Goal: Information Seeking & Learning: Find specific fact

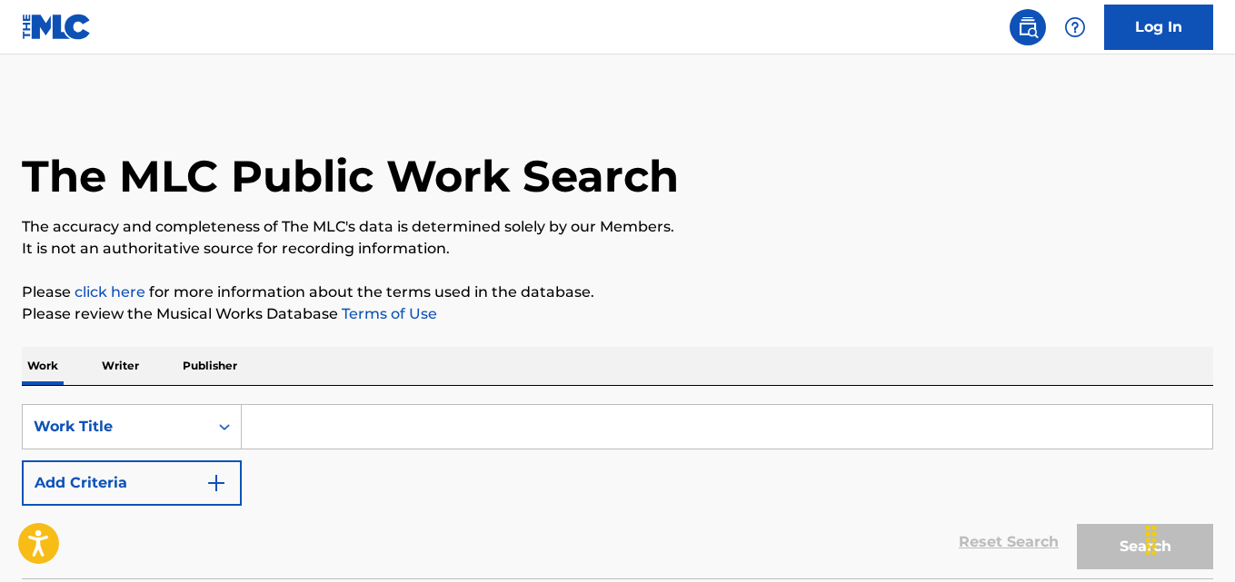
click at [378, 401] on div "SearchWithCriteria82222c8a-c882-436c-ab26-b68d8e9d8cea Work Title Add Criteria …" at bounding box center [617, 482] width 1191 height 193
click at [375, 411] on input "Search Form" at bounding box center [727, 427] width 970 height 44
paste input "ISLA DESIERTA"
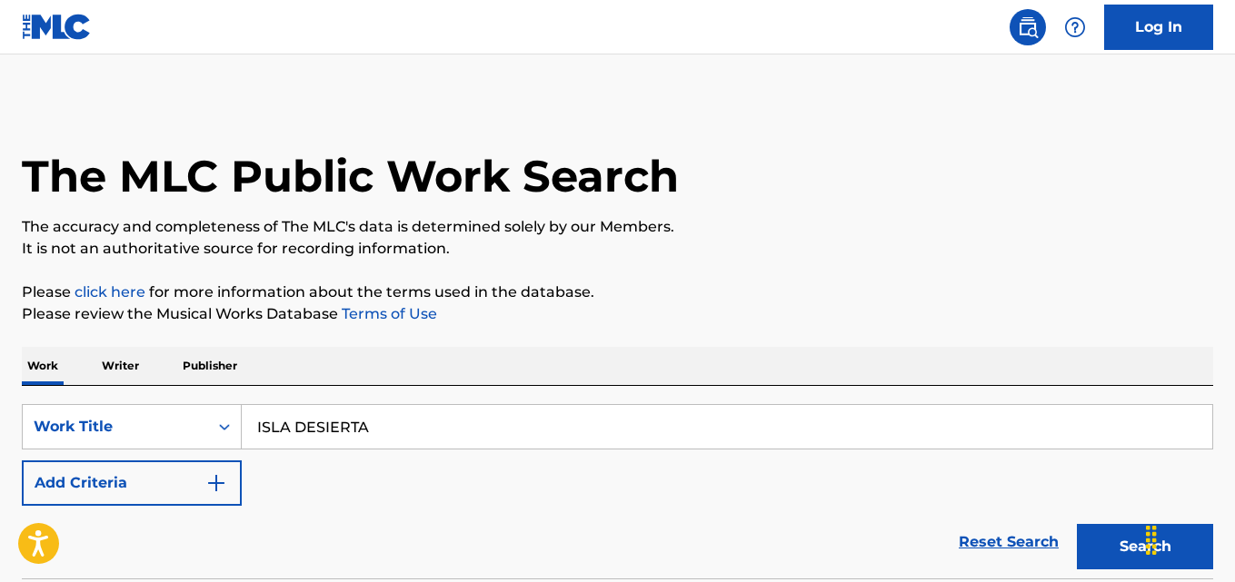
type input "ISLA DESIERTA"
drag, startPoint x: 201, startPoint y: 483, endPoint x: 292, endPoint y: 475, distance: 91.2
click at [220, 483] on button "Add Criteria" at bounding box center [132, 483] width 220 height 45
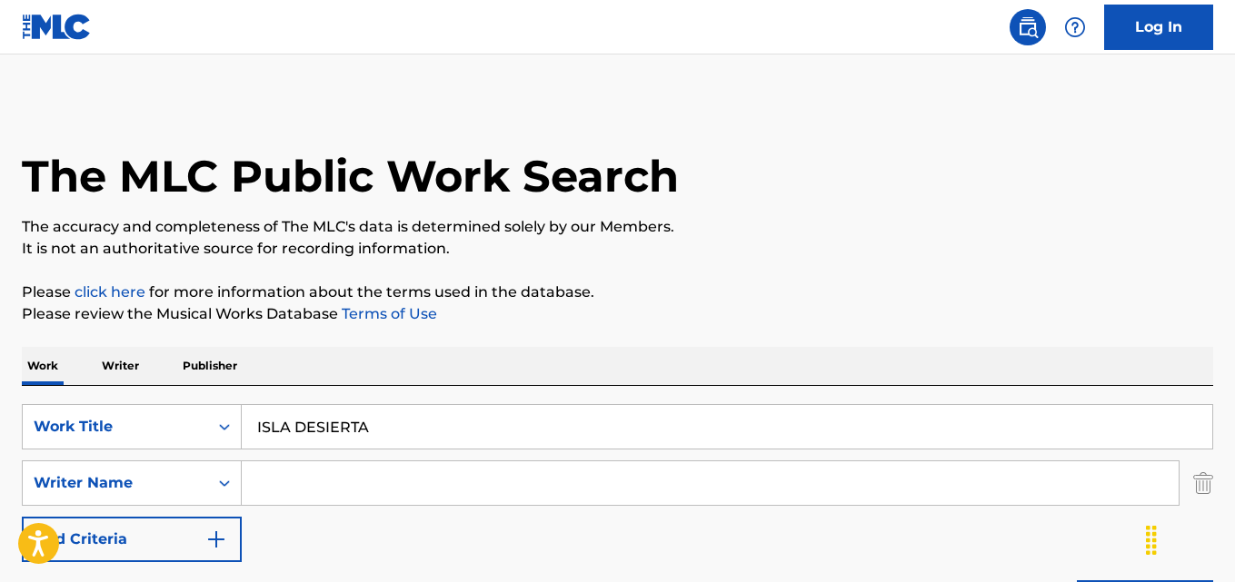
click at [357, 462] on input "Search Form" at bounding box center [710, 484] width 937 height 44
paste input "[PERSON_NAME]"
drag, startPoint x: 407, startPoint y: 486, endPoint x: 144, endPoint y: 486, distance: 262.6
click at [144, 486] on div "SearchWithCriteria725d6f1f-d954-45f3-afb7-73df41e8c08b Writer Name [PERSON_NAME]" at bounding box center [617, 483] width 1191 height 45
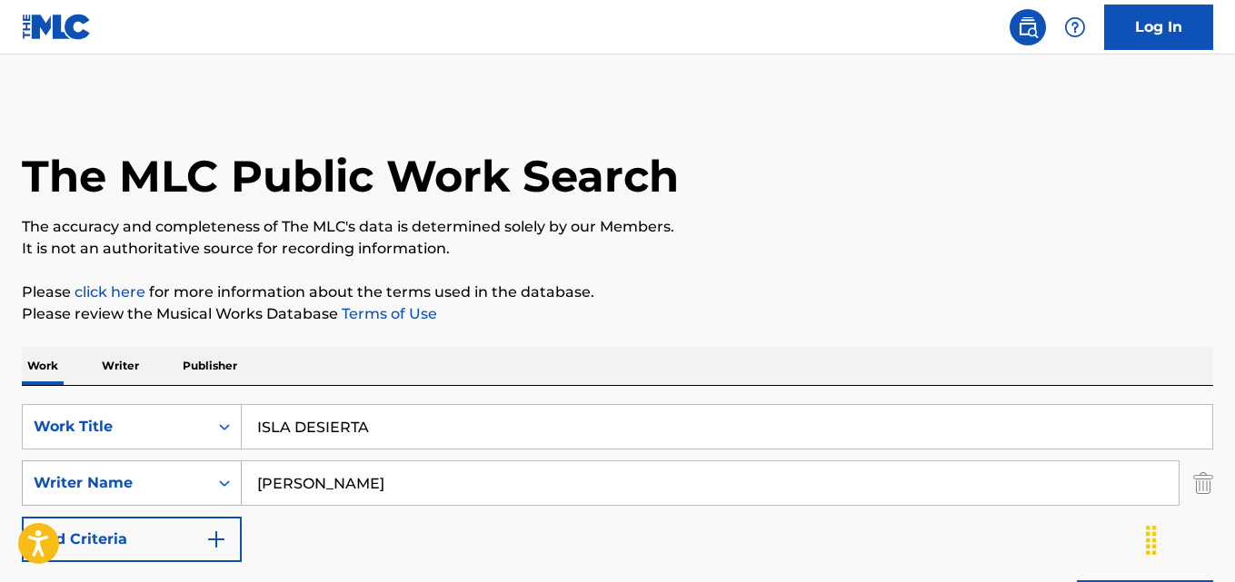
paste input "[PERSON_NAME]"
type input "[PERSON_NAME]"
click at [666, 350] on div "Work Writer Publisher" at bounding box center [617, 366] width 1191 height 38
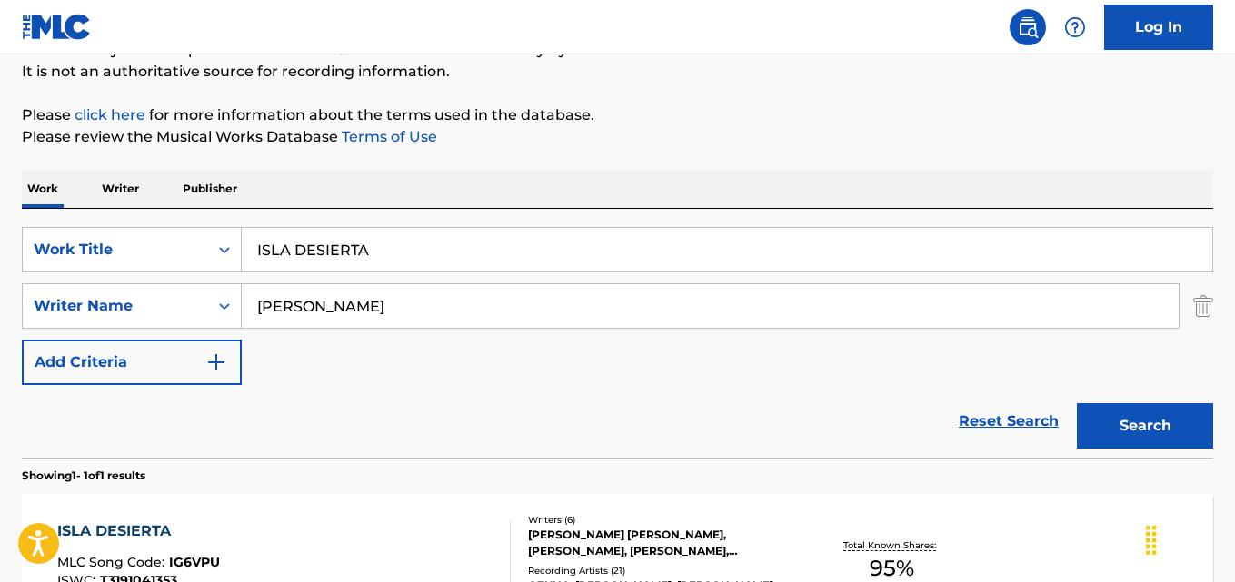
scroll to position [303, 0]
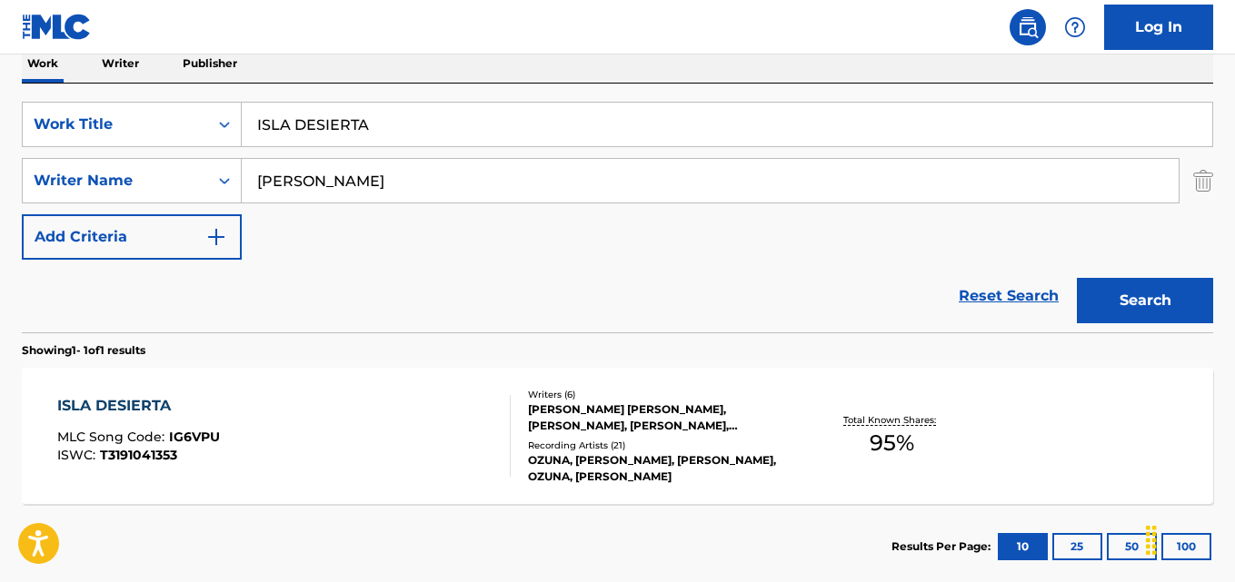
click at [526, 283] on div "Reset Search Search" at bounding box center [617, 296] width 1191 height 73
drag, startPoint x: 420, startPoint y: 119, endPoint x: 58, endPoint y: 118, distance: 361.6
click at [58, 118] on div "SearchWithCriteria82222c8a-c882-436c-ab26-b68d8e9d8cea Work Title ISLA DESIERTA" at bounding box center [617, 124] width 1191 height 45
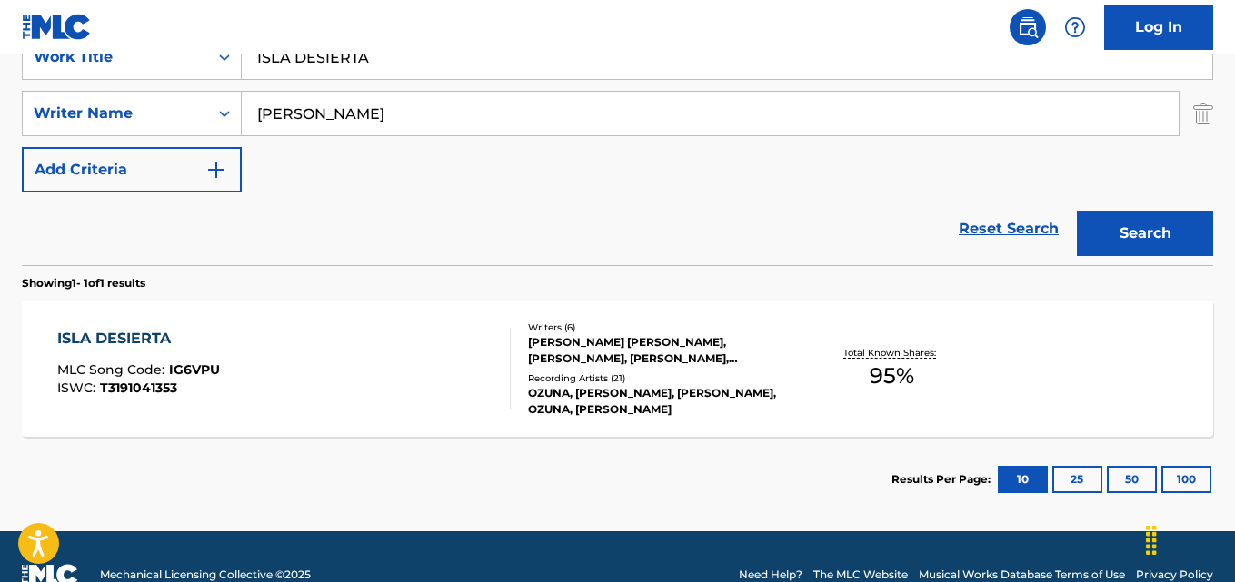
scroll to position [406, 0]
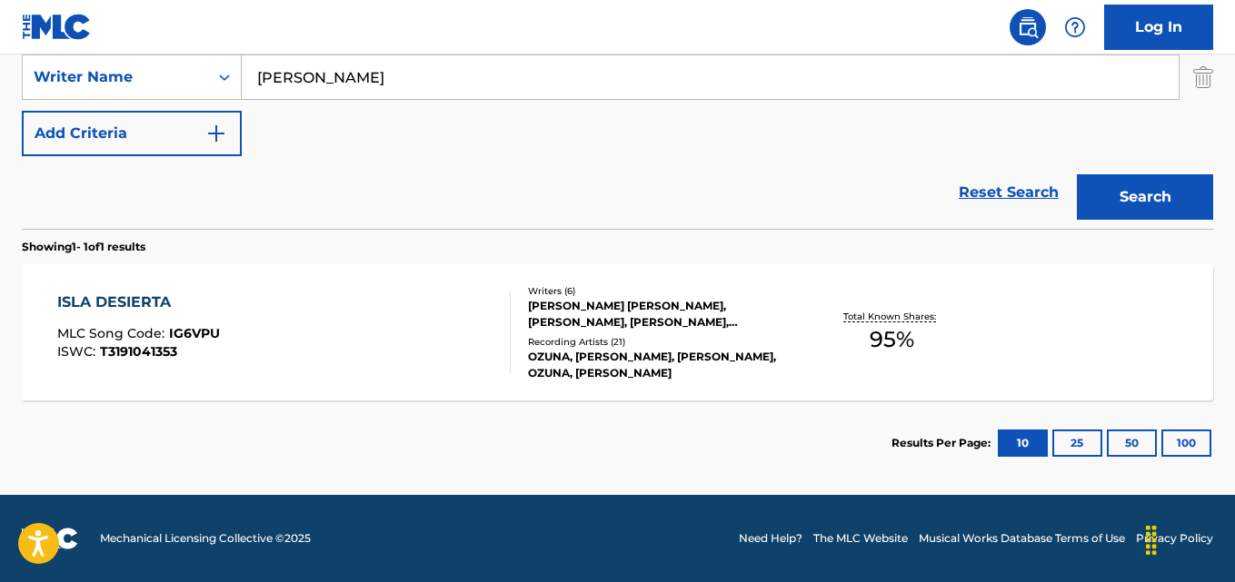
click at [158, 301] on div "ISLA DESIERTA" at bounding box center [138, 303] width 163 height 22
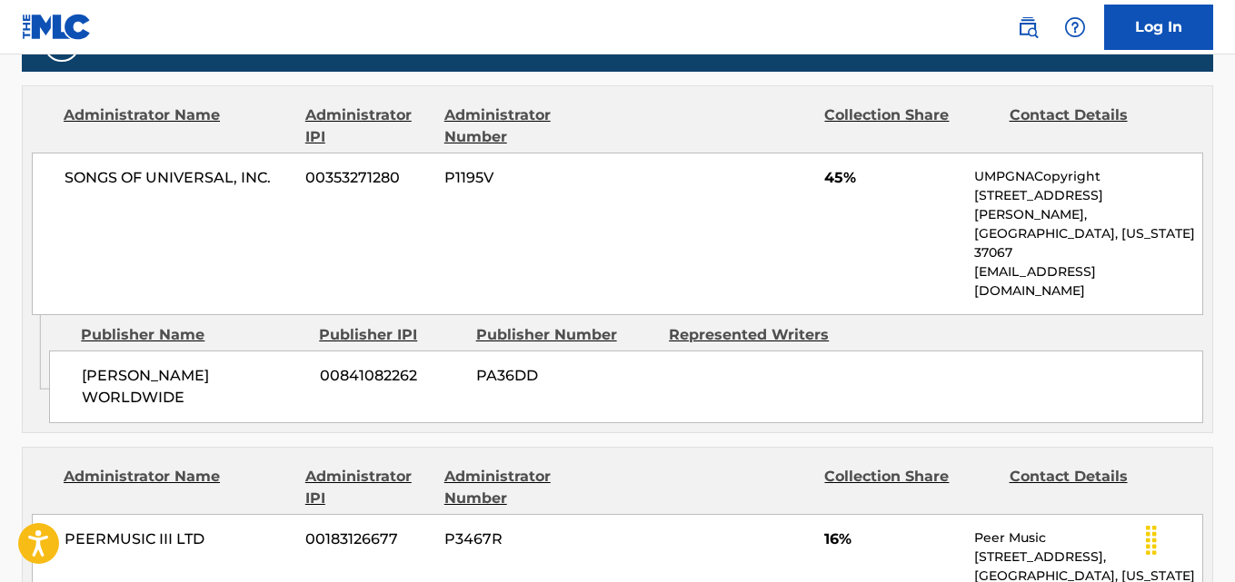
scroll to position [909, 0]
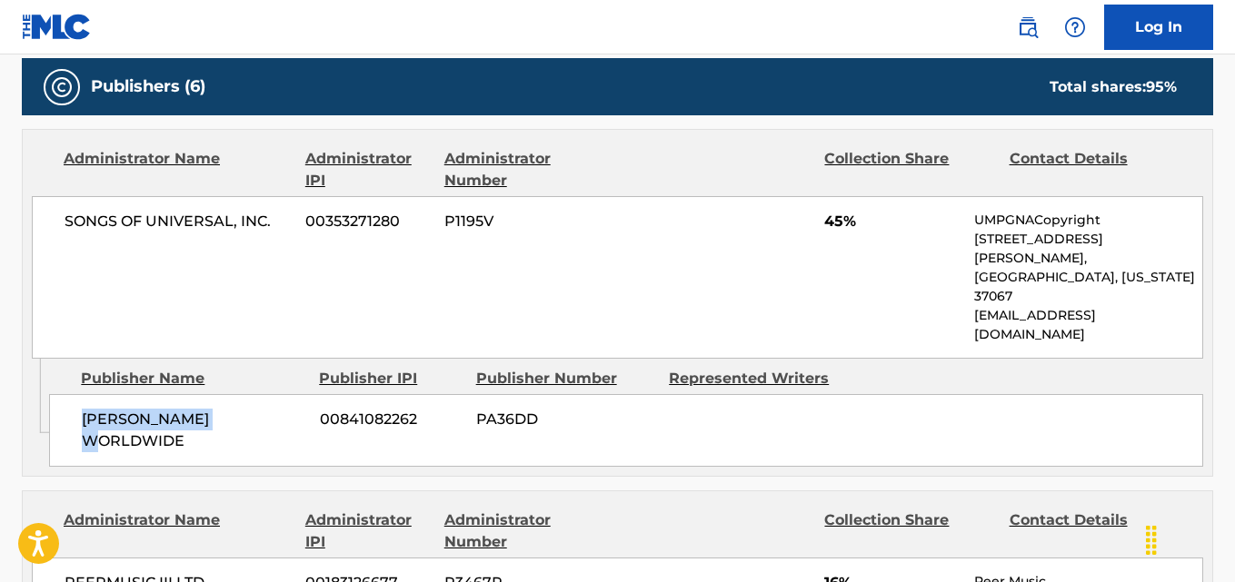
drag, startPoint x: 77, startPoint y: 368, endPoint x: 263, endPoint y: 368, distance: 185.4
click at [263, 394] on div "[PERSON_NAME] WORLDWIDE 00841082262 PA36DD" at bounding box center [626, 430] width 1154 height 73
copy span "[PERSON_NAME] WORLDWIDE"
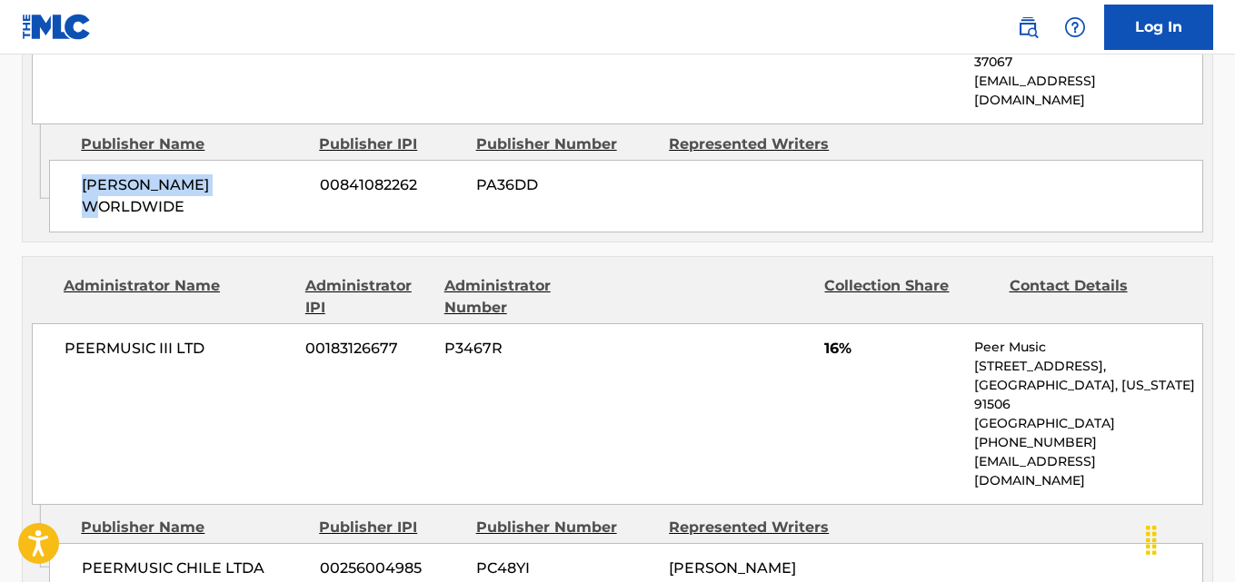
scroll to position [1211, 0]
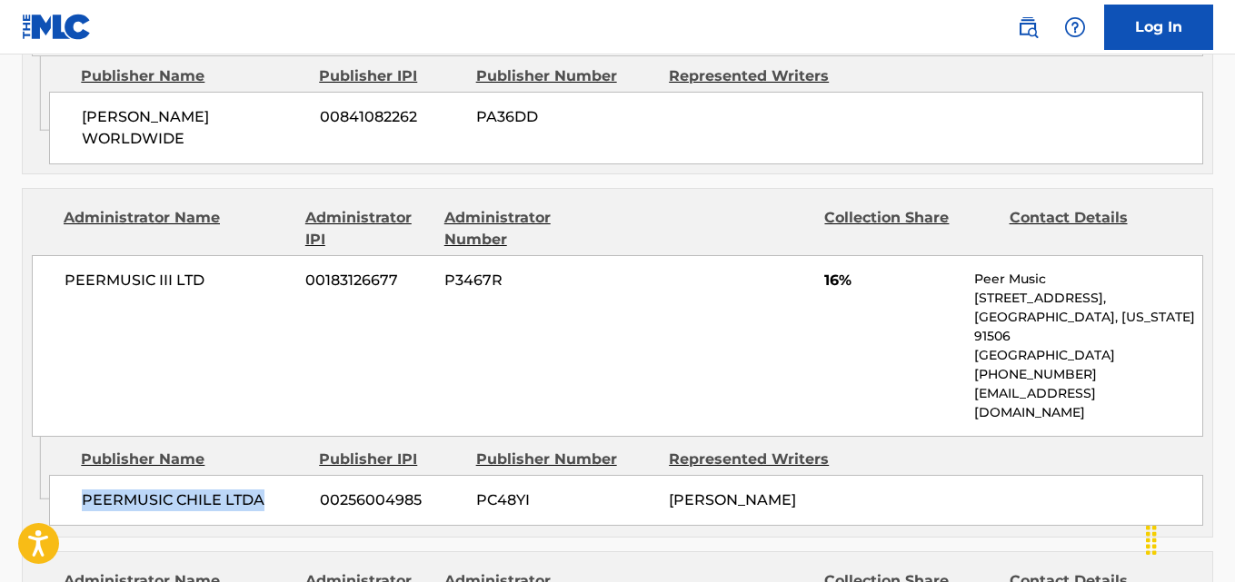
drag, startPoint x: 72, startPoint y: 402, endPoint x: 294, endPoint y: 404, distance: 222.6
click at [294, 475] on div "PEERMUSIC CHILE LTDA 00256004985 PC48YI [PERSON_NAME]" at bounding box center [626, 500] width 1154 height 51
copy span "PEERMUSIC CHILE LTDA"
click at [834, 270] on span "16%" at bounding box center [892, 281] width 136 height 22
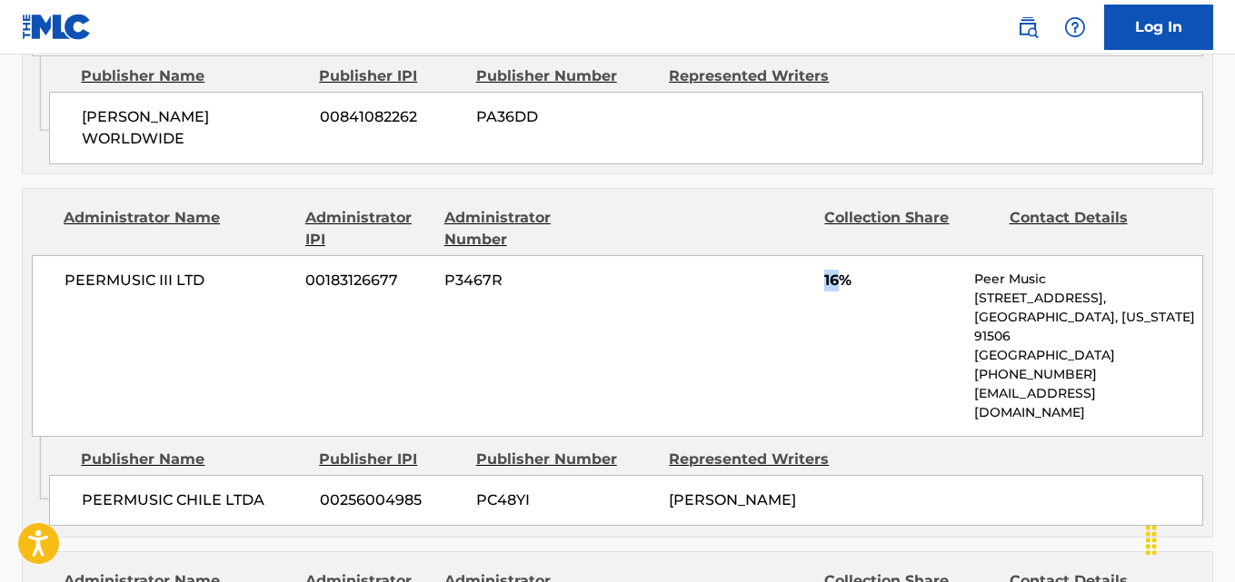
copy span "16"
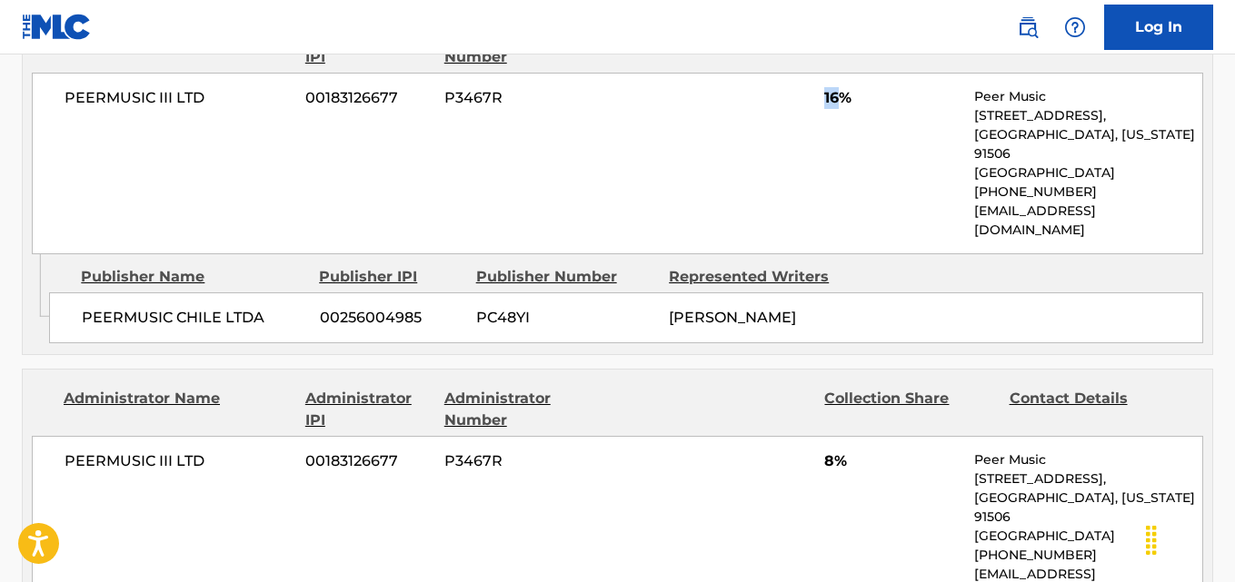
scroll to position [1515, 0]
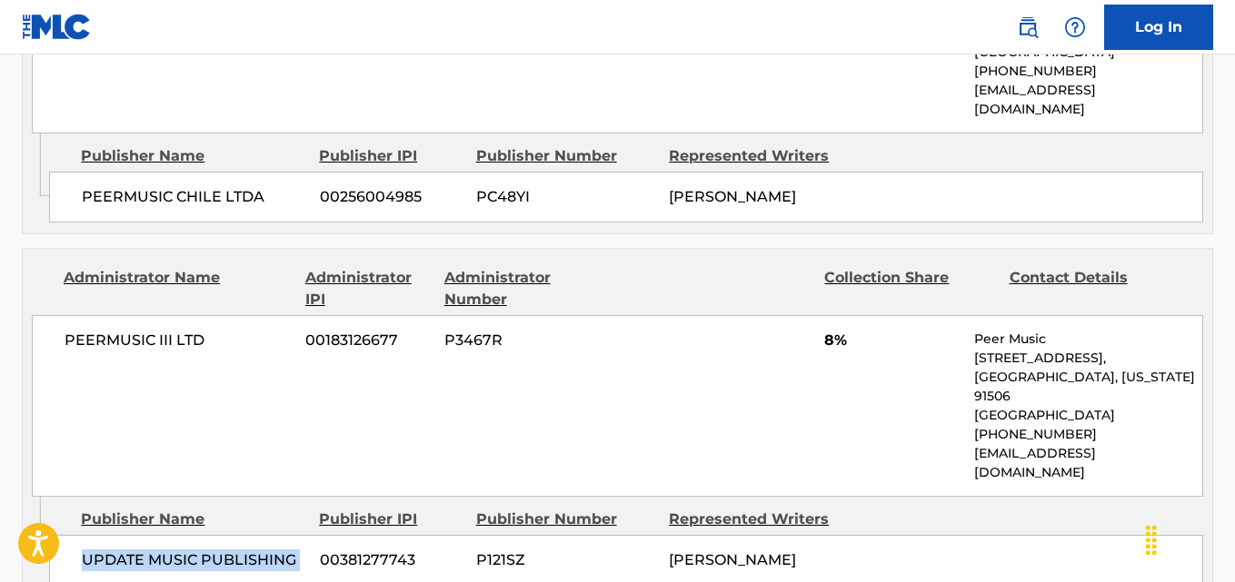
drag, startPoint x: 82, startPoint y: 448, endPoint x: 320, endPoint y: 458, distance: 238.3
click at [320, 535] on div "UPDATE MUSIC PUBLISHING 00381277743 P121SZ [PERSON_NAME]" at bounding box center [626, 560] width 1154 height 51
copy div "UPDATE MUSIC PUBLISHING"
click at [835, 330] on span "8%" at bounding box center [892, 341] width 136 height 22
click at [830, 330] on span "8%" at bounding box center [892, 341] width 136 height 22
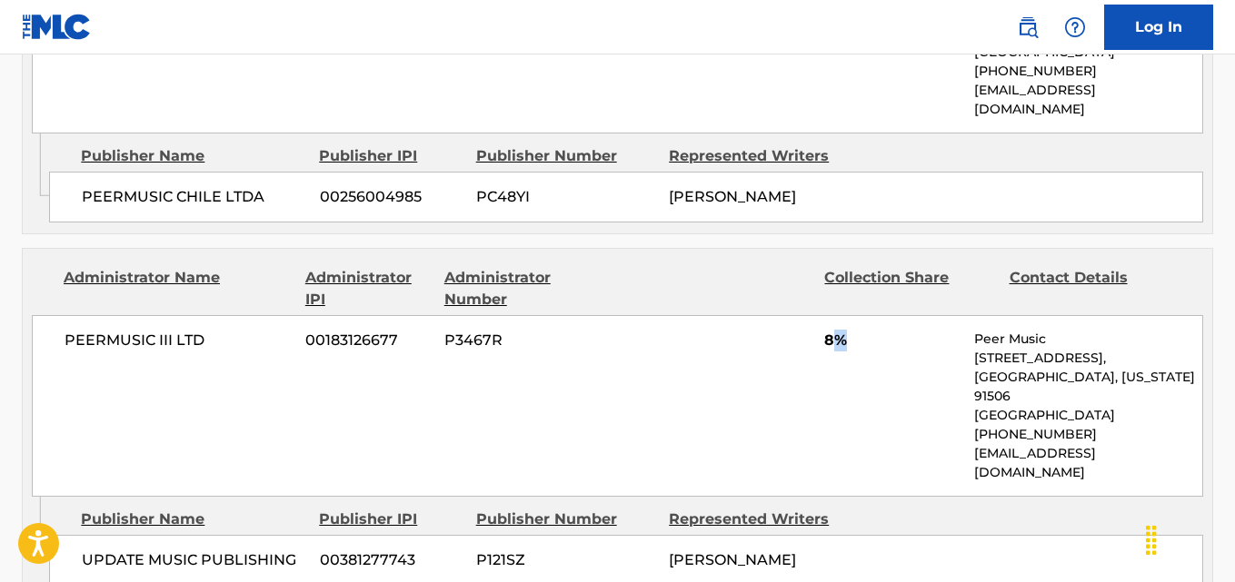
click at [830, 330] on span "8%" at bounding box center [892, 341] width 136 height 22
click at [819, 315] on div "PEERMUSIC III LTD 00183126677 P3467R 8% Peer Music [STREET_ADDRESS][US_STATE] […" at bounding box center [617, 406] width 1171 height 182
click at [826, 330] on span "8%" at bounding box center [892, 341] width 136 height 22
copy span "8"
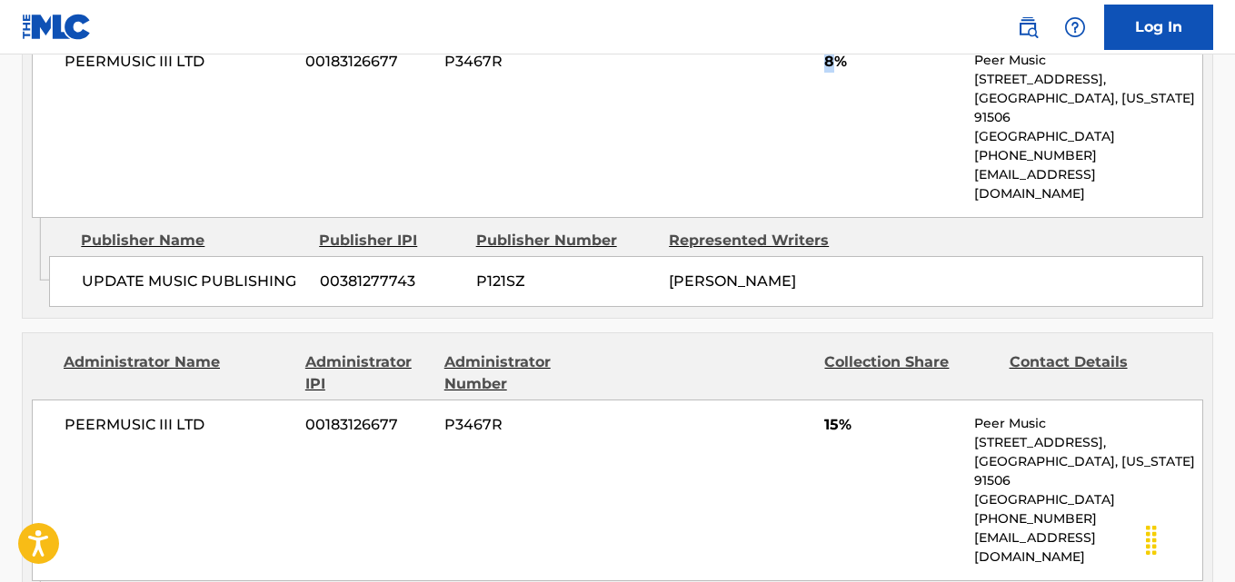
scroll to position [1817, 0]
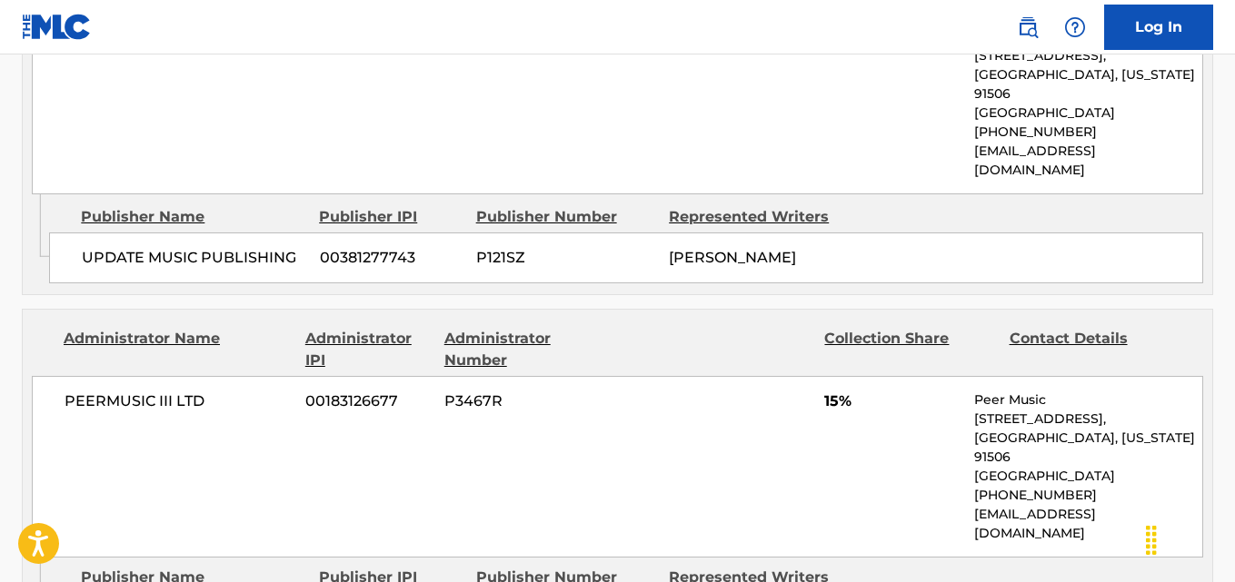
drag, startPoint x: 83, startPoint y: 515, endPoint x: 309, endPoint y: 515, distance: 226.2
copy span "MUSALANDIA PUBLISHING"
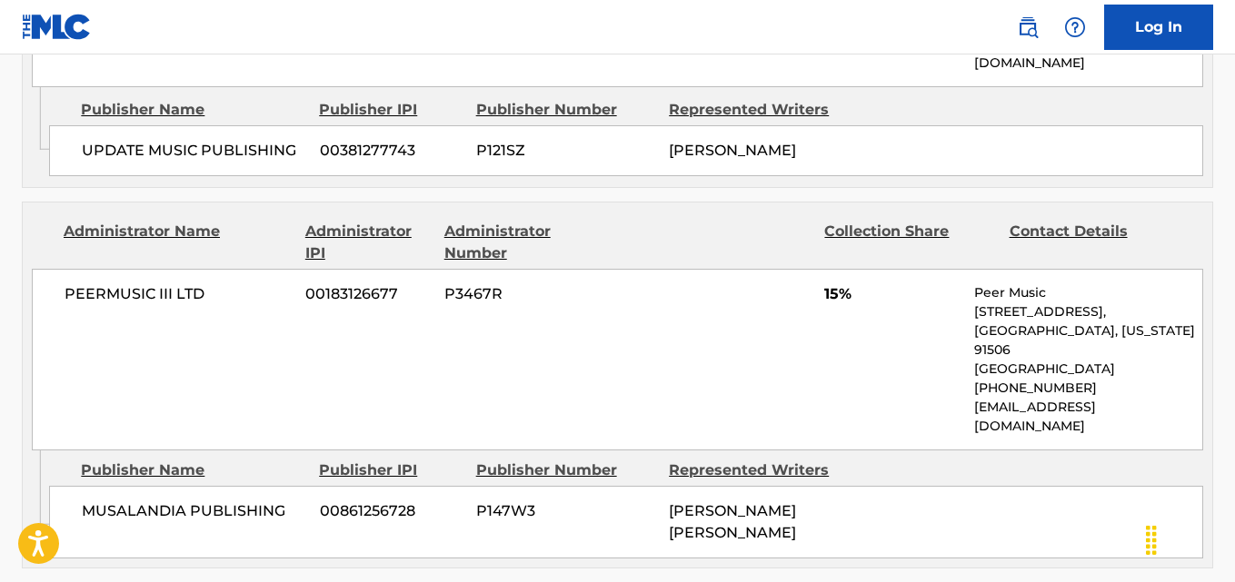
scroll to position [1969, 0]
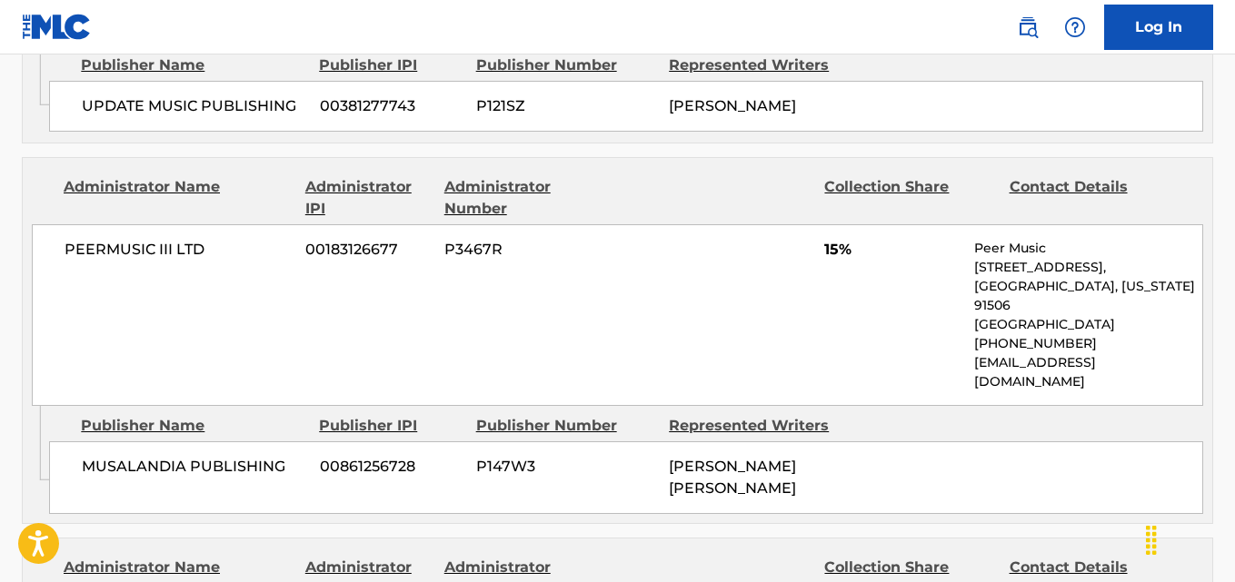
click at [833, 239] on span "15%" at bounding box center [892, 250] width 136 height 22
copy span "15"
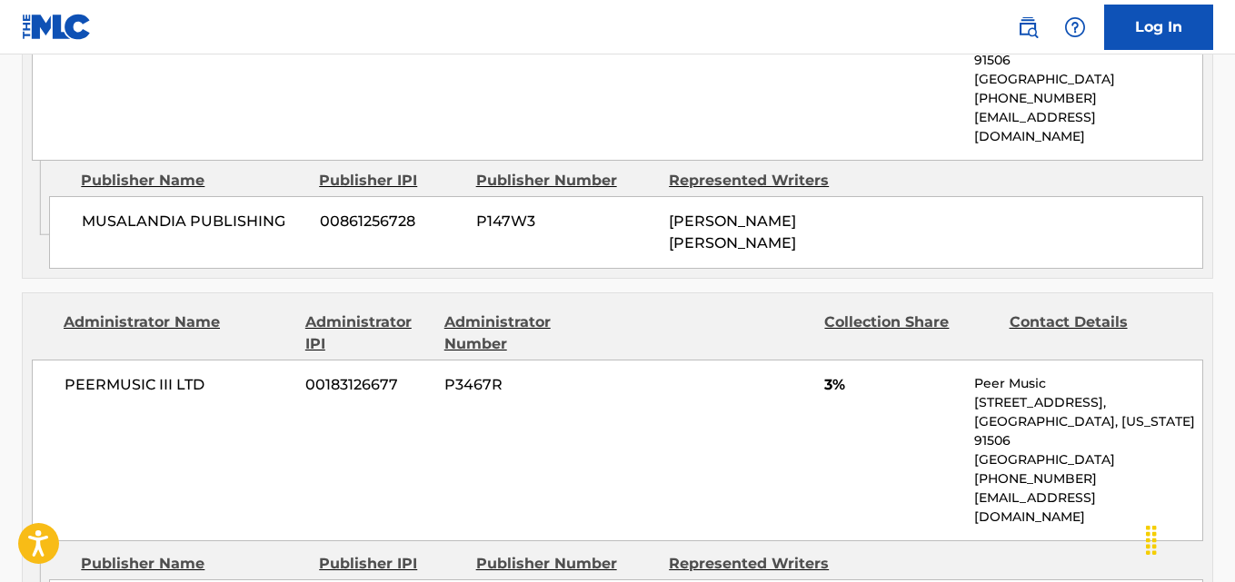
scroll to position [2272, 0]
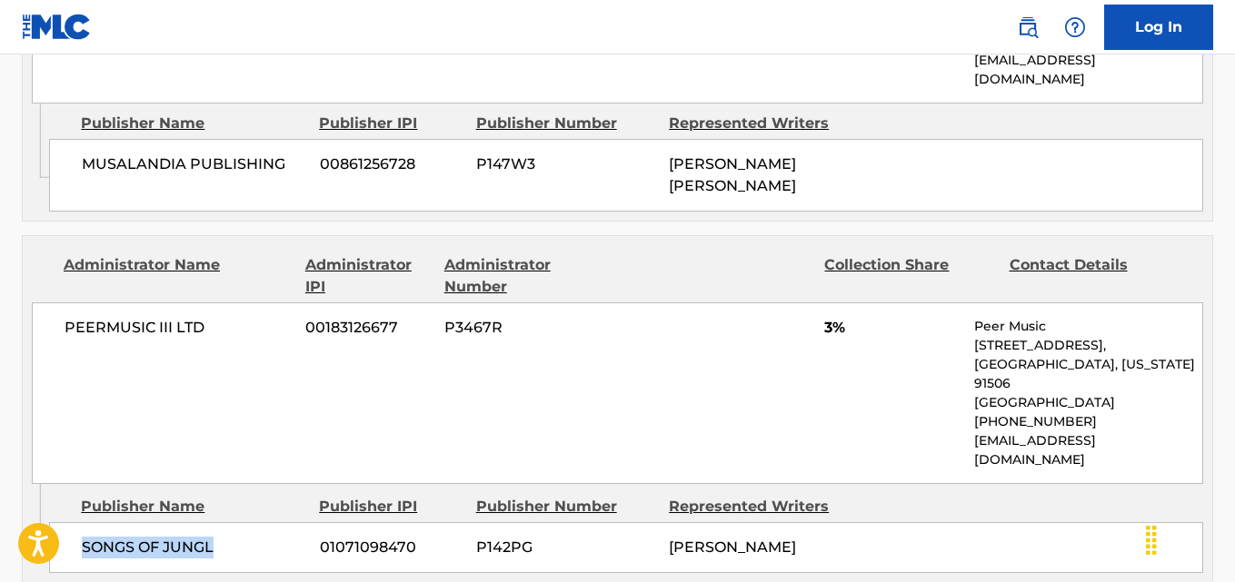
drag, startPoint x: 83, startPoint y: 401, endPoint x: 243, endPoint y: 392, distance: 160.2
click at [243, 537] on span "SONGS OF JUNGL" at bounding box center [194, 548] width 224 height 22
copy span "SONGS OF JUNGL"
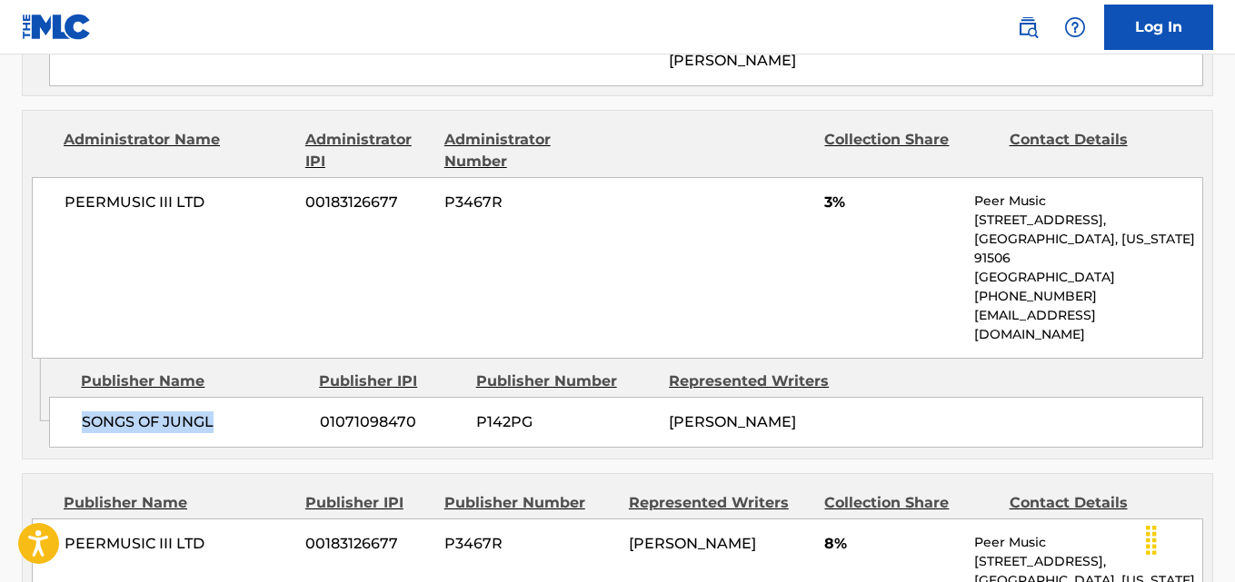
scroll to position [2574, 0]
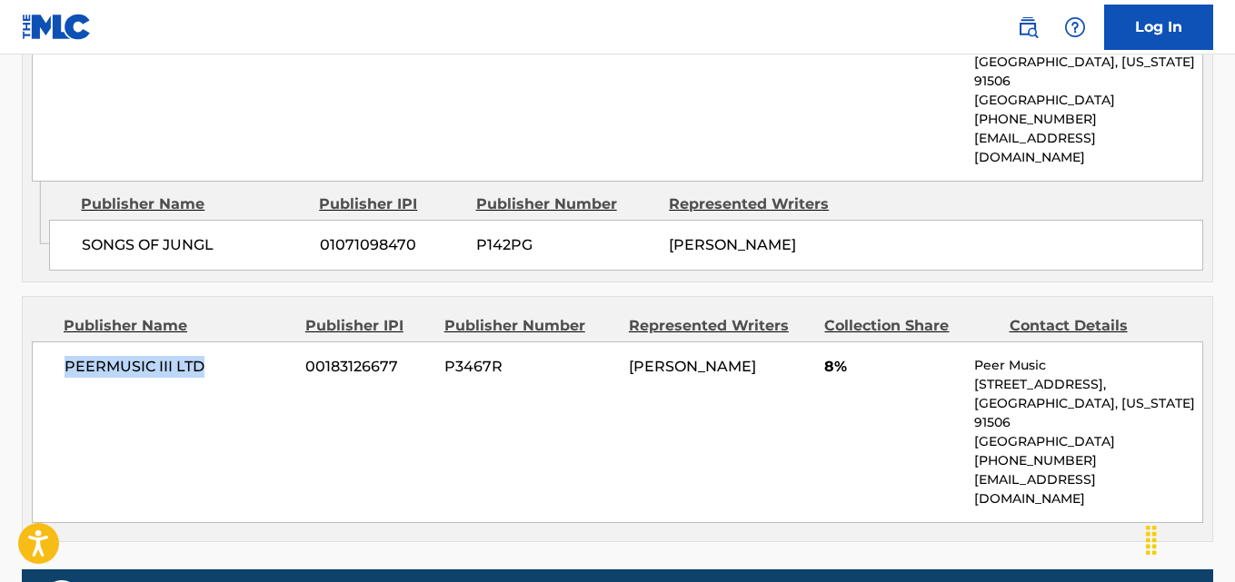
drag, startPoint x: 66, startPoint y: 224, endPoint x: 220, endPoint y: 224, distance: 153.6
click at [220, 297] on div "Publisher Name Publisher IPI Publisher Number Represented Writers Collection Sh…" at bounding box center [617, 419] width 1189 height 244
copy span "PEERMUSIC III LTD"
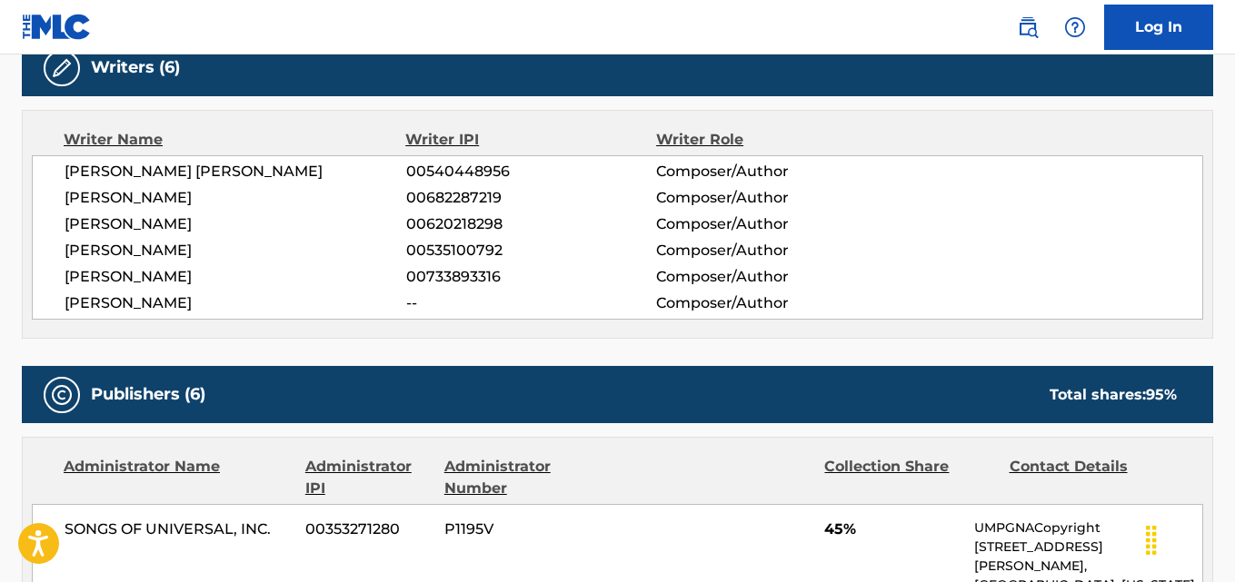
scroll to position [606, 0]
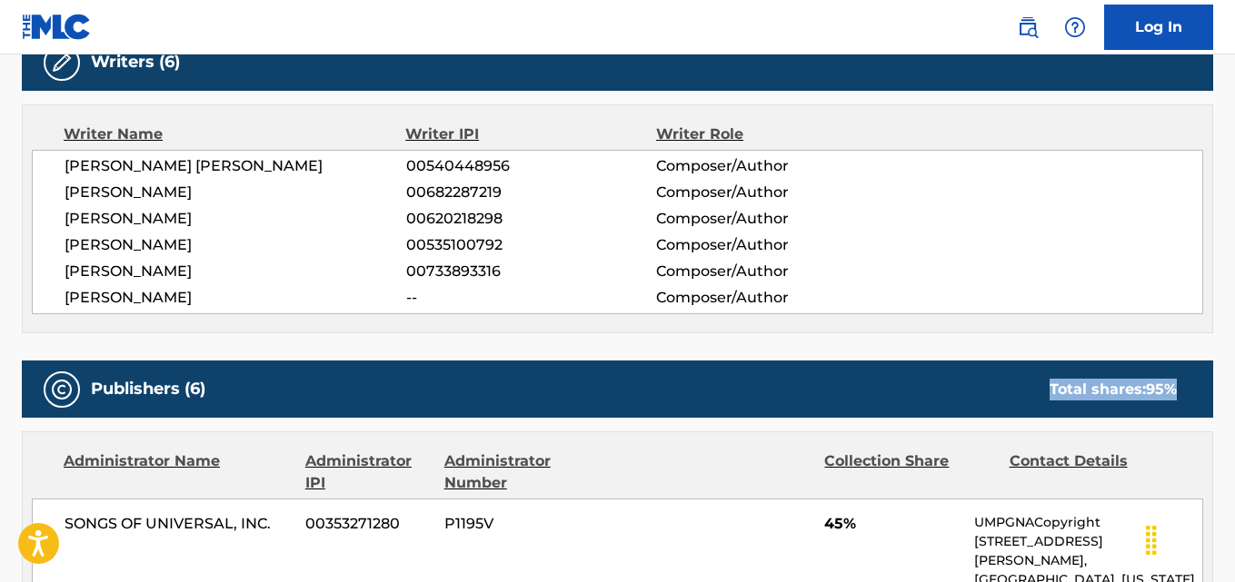
drag, startPoint x: 1037, startPoint y: 394, endPoint x: 1178, endPoint y: 389, distance: 141.8
click at [1178, 389] on div "Total shares: 95 %" at bounding box center [1113, 390] width 164 height 22
click at [1023, 400] on div "Publishers (6) Total shares: 95 %" at bounding box center [617, 389] width 1191 height 57
click at [1015, 400] on div "Publishers (6) Total shares: 95 %" at bounding box center [617, 389] width 1191 height 57
click at [993, 394] on div "Publishers (6) Total shares: 95 %" at bounding box center [617, 389] width 1191 height 57
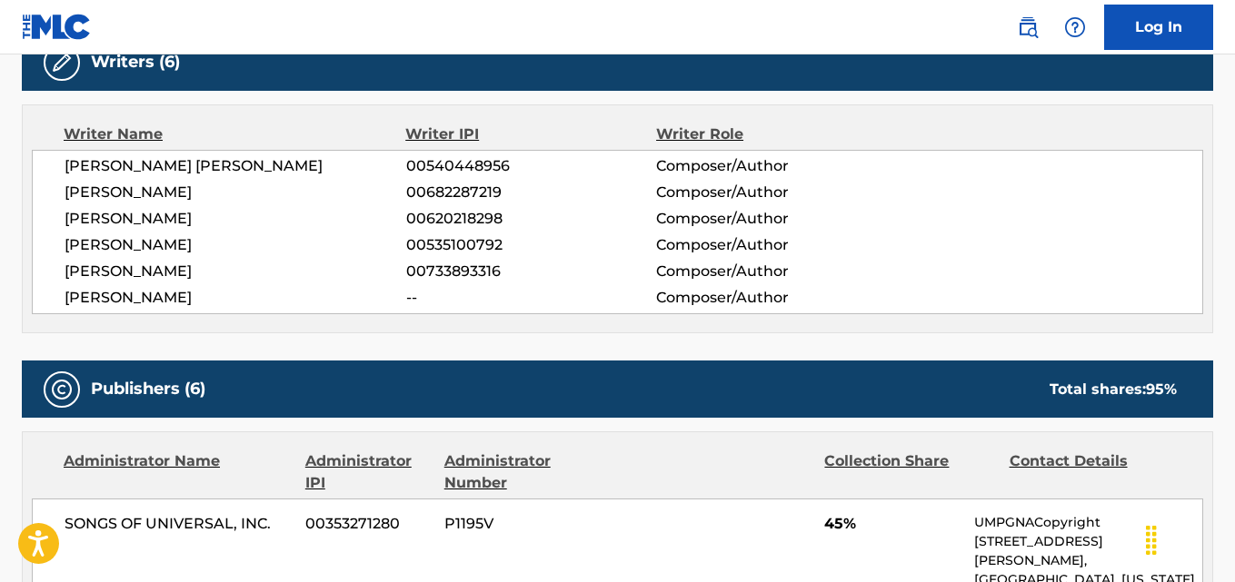
click at [990, 383] on div "Publishers (6) Total shares: 95 %" at bounding box center [617, 389] width 1191 height 57
click at [990, 376] on div "Publishers (6) Total shares: 95 %" at bounding box center [617, 389] width 1191 height 57
click at [990, 377] on div "Publishers (6) Total shares: 95 %" at bounding box center [617, 389] width 1191 height 57
click at [992, 380] on div "Publishers (6) Total shares: 95 %" at bounding box center [617, 389] width 1191 height 57
click at [999, 383] on div "Publishers (6) Total shares: 95 %" at bounding box center [617, 389] width 1191 height 57
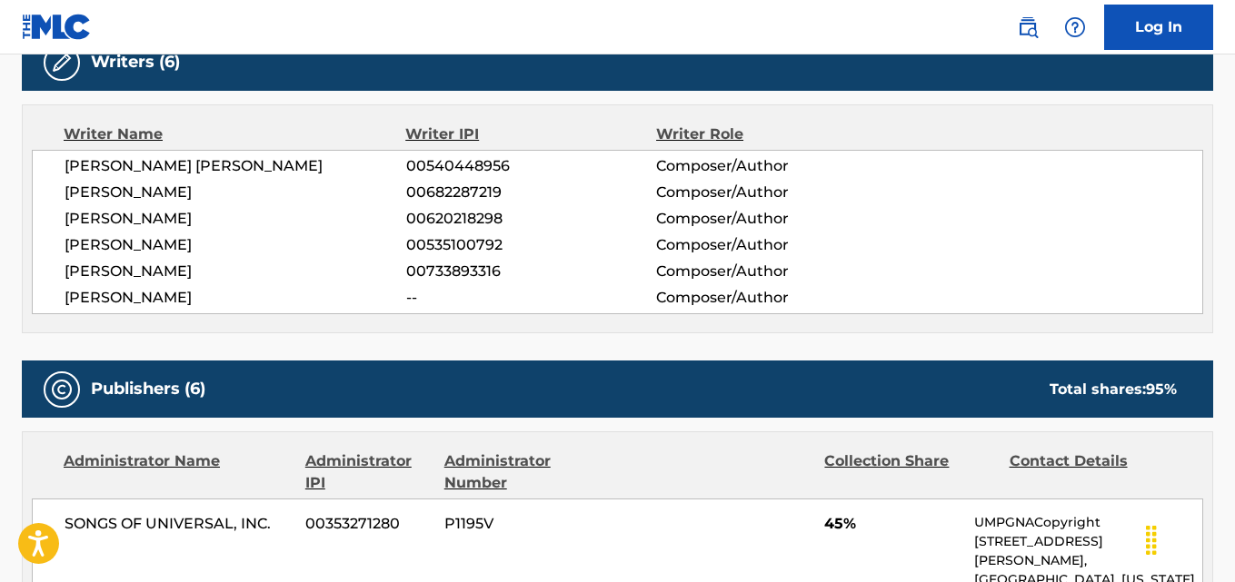
click at [1009, 386] on div "Publishers (6) Total shares: 95 %" at bounding box center [617, 389] width 1191 height 57
click at [997, 385] on div "Publishers (6) Total shares: 95 %" at bounding box center [617, 389] width 1191 height 57
click at [972, 383] on div "Publishers (6) Total shares: 95 %" at bounding box center [617, 389] width 1191 height 57
click at [957, 383] on div "Publishers (6) Total shares: 95 %" at bounding box center [617, 389] width 1191 height 57
click at [943, 383] on div "Publishers (6) Total shares: 95 %" at bounding box center [617, 389] width 1191 height 57
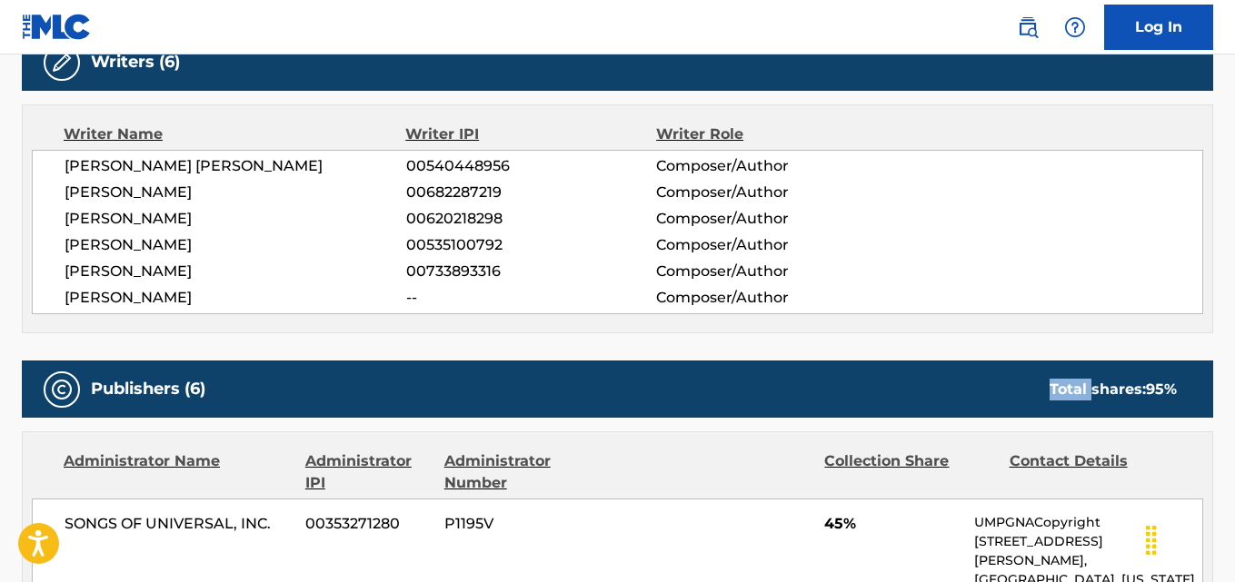
click at [943, 383] on div "Publishers (6) Total shares: 95 %" at bounding box center [617, 389] width 1191 height 57
click at [975, 383] on div "Publishers (6) Total shares: 95 %" at bounding box center [617, 389] width 1191 height 57
click at [981, 383] on div "Publishers (6) Total shares: 95 %" at bounding box center [617, 389] width 1191 height 57
click at [993, 383] on div "Publishers (6) Total shares: 95 %" at bounding box center [617, 389] width 1191 height 57
click at [1014, 388] on div "Publishers (6) Total shares: 95 %" at bounding box center [617, 389] width 1191 height 57
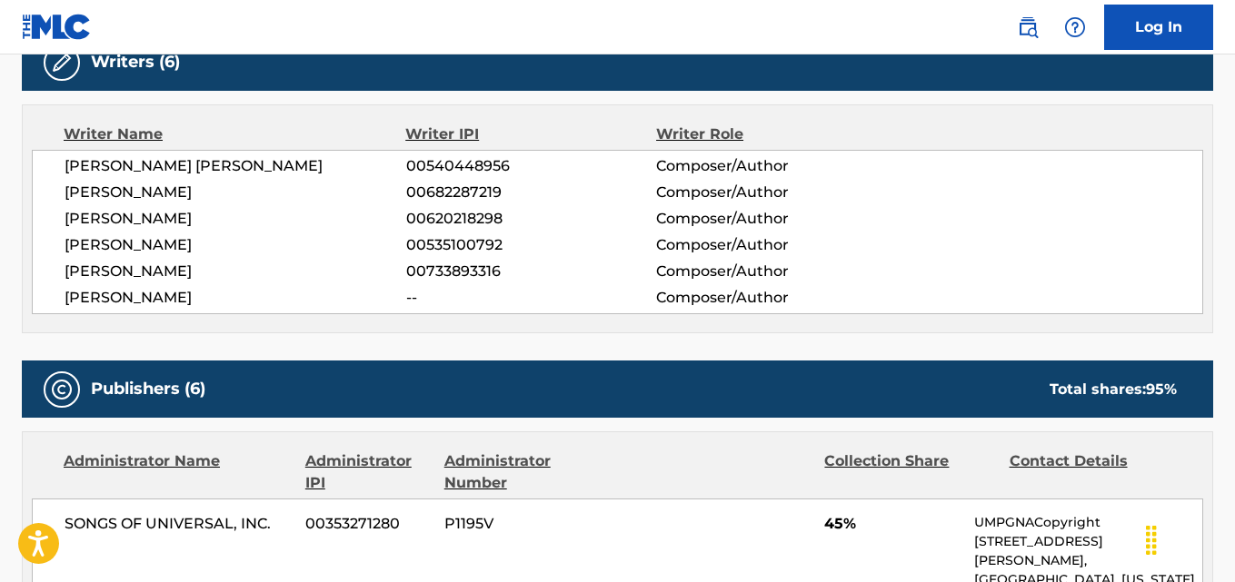
click at [962, 389] on div "Publishers (6) Total shares: 95 %" at bounding box center [617, 389] width 1191 height 57
click at [1024, 389] on div "Publishers (6) Total shares: 95 %" at bounding box center [617, 389] width 1191 height 57
click at [989, 389] on div "Publishers (6) Total shares: 95 %" at bounding box center [617, 389] width 1191 height 57
drag, startPoint x: 972, startPoint y: 389, endPoint x: 936, endPoint y: 389, distance: 36.3
click at [965, 389] on div "Publishers (6) Total shares: 95 %" at bounding box center [617, 389] width 1191 height 57
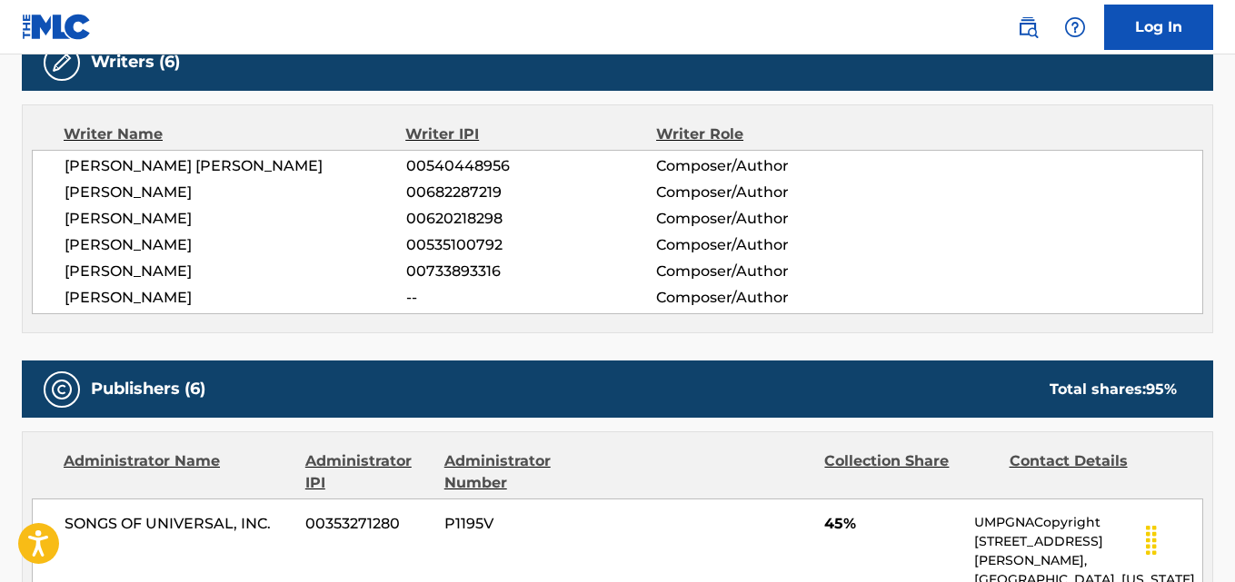
drag, startPoint x: 936, startPoint y: 389, endPoint x: 892, endPoint y: 389, distance: 43.6
click at [930, 389] on div "Publishers (6) Total shares: 95 %" at bounding box center [617, 389] width 1191 height 57
click at [892, 389] on div "Publishers (6) Total shares: 95 %" at bounding box center [617, 389] width 1191 height 57
click at [851, 389] on div "Publishers (6) Total shares: 95 %" at bounding box center [617, 389] width 1191 height 57
drag, startPoint x: 832, startPoint y: 389, endPoint x: 751, endPoint y: 389, distance: 80.9
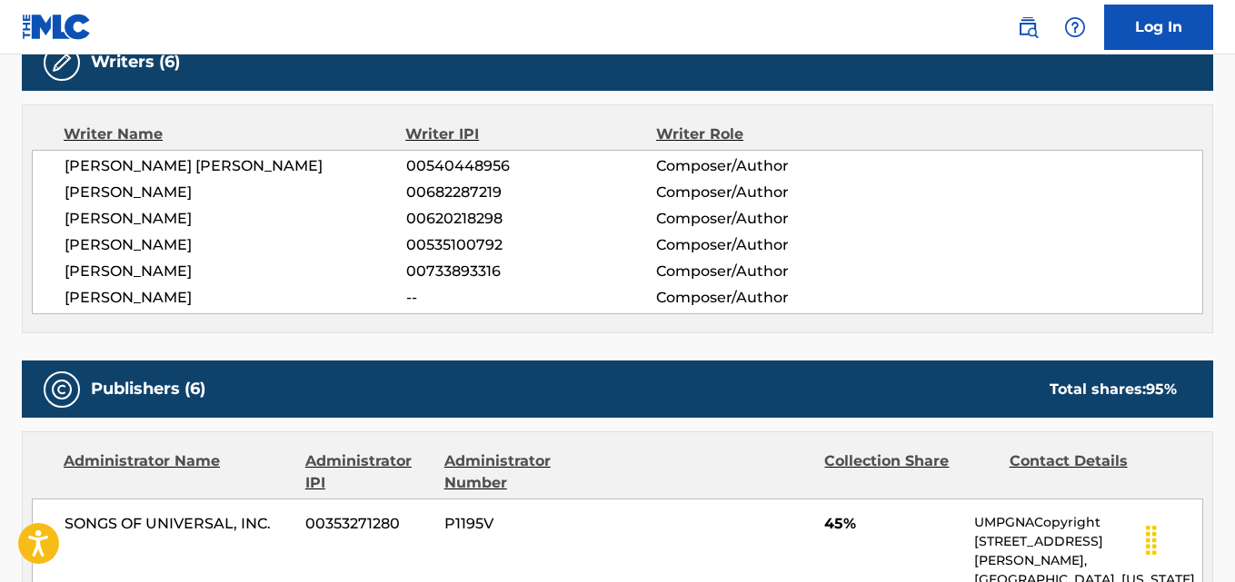
click at [829, 389] on div "Publishers (6) Total shares: 95 %" at bounding box center [617, 389] width 1191 height 57
click at [751, 389] on div "Publishers (6) Total shares: 95 %" at bounding box center [617, 389] width 1191 height 57
drag, startPoint x: 1011, startPoint y: 388, endPoint x: 1162, endPoint y: 392, distance: 150.9
click at [1162, 392] on div "Publishers (6) Total shares: 95 %" at bounding box center [617, 389] width 1191 height 57
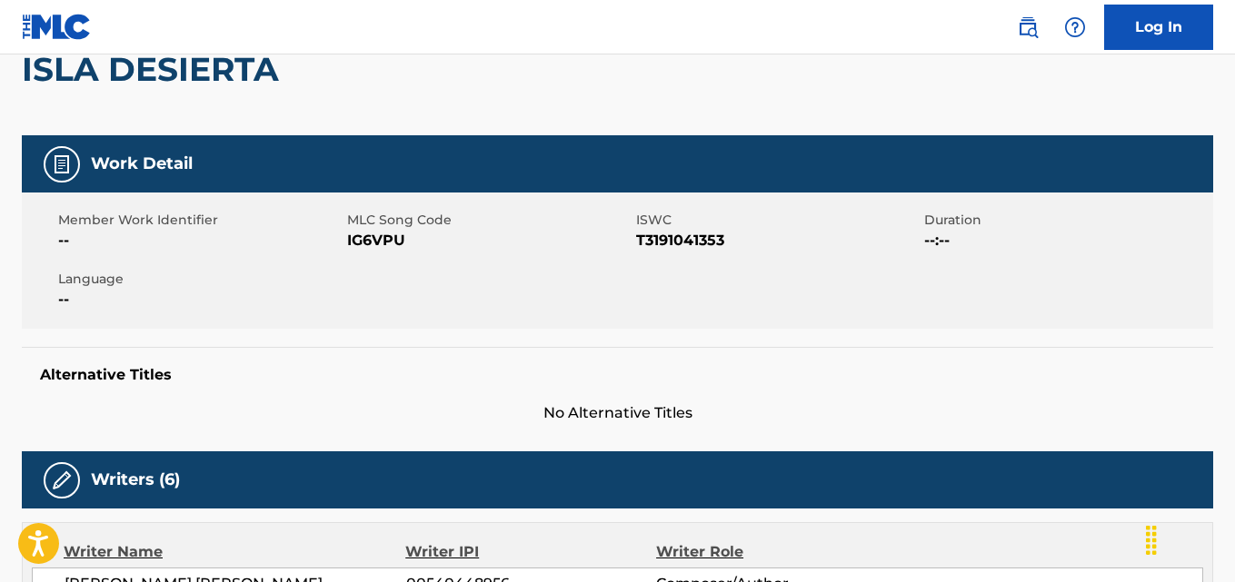
scroll to position [0, 0]
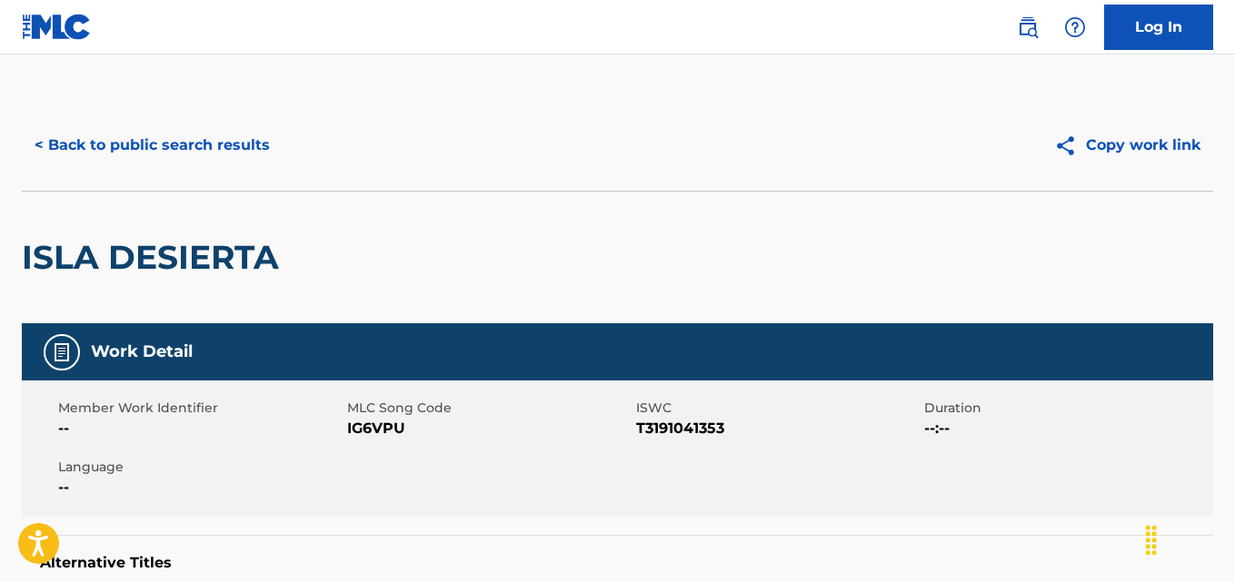
click at [204, 141] on button "< Back to public search results" at bounding box center [152, 145] width 261 height 45
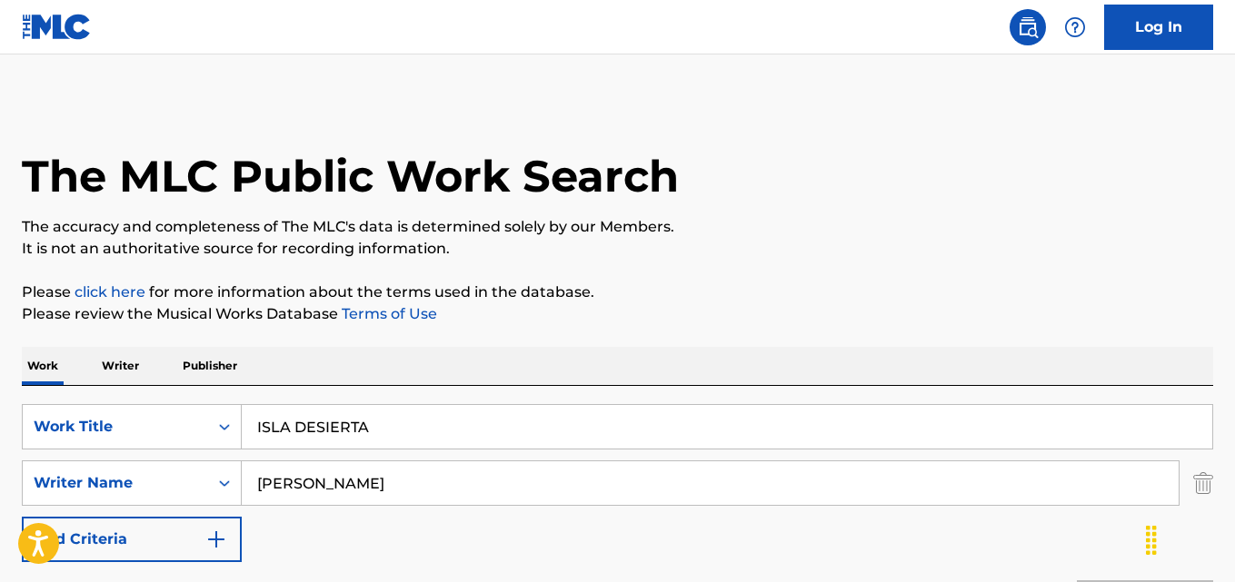
scroll to position [303, 0]
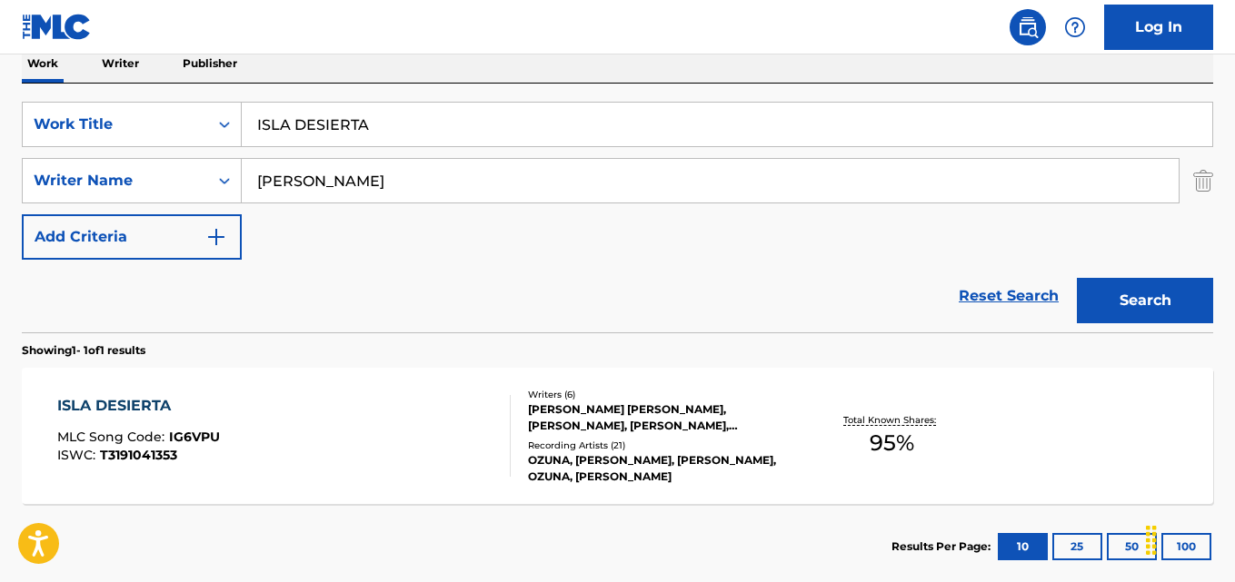
click at [989, 287] on link "Reset Search" at bounding box center [1008, 296] width 118 height 40
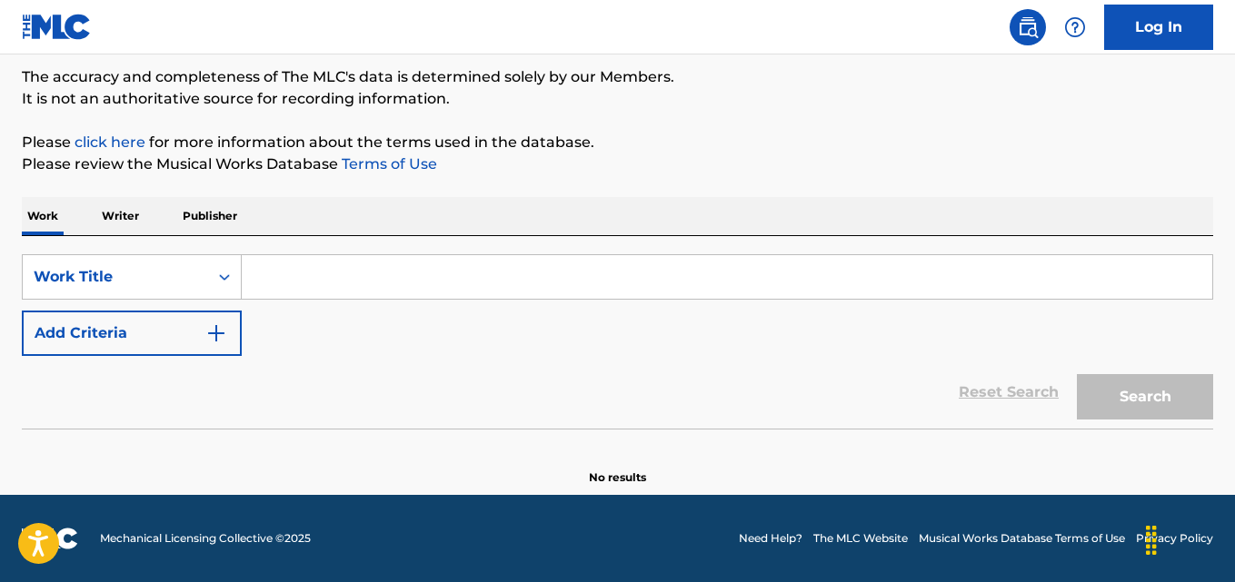
scroll to position [150, 0]
